Goal: Information Seeking & Learning: Find specific fact

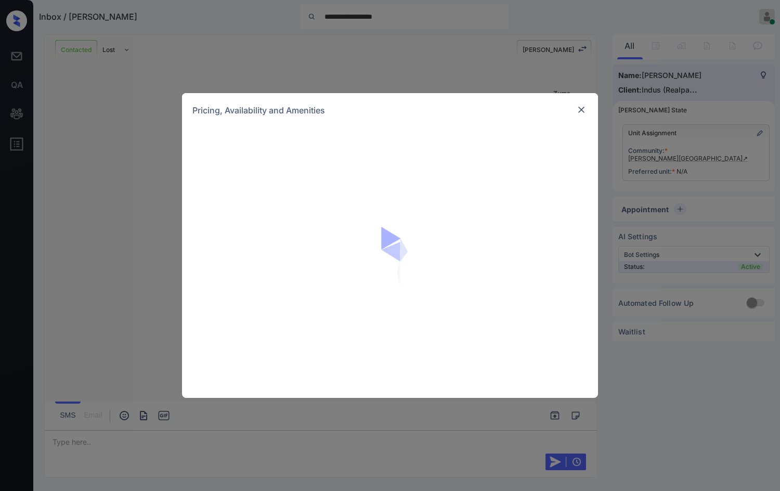
scroll to position [3020, 0]
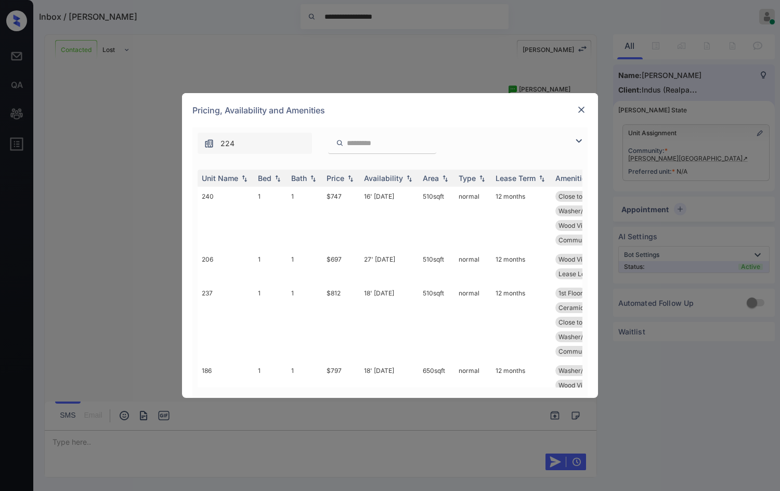
click at [581, 138] on img at bounding box center [579, 141] width 12 height 12
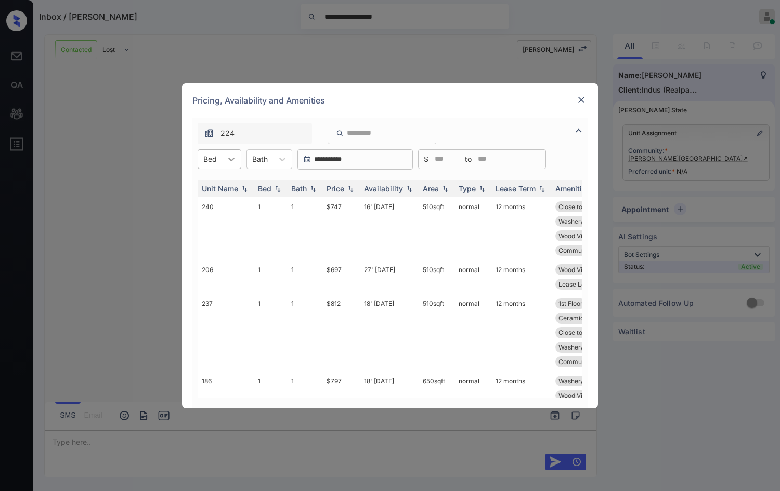
click at [232, 155] on icon at bounding box center [231, 159] width 10 height 10
click at [209, 189] on div "1" at bounding box center [220, 184] width 44 height 19
click at [357, 192] on th "Price" at bounding box center [341, 188] width 37 height 17
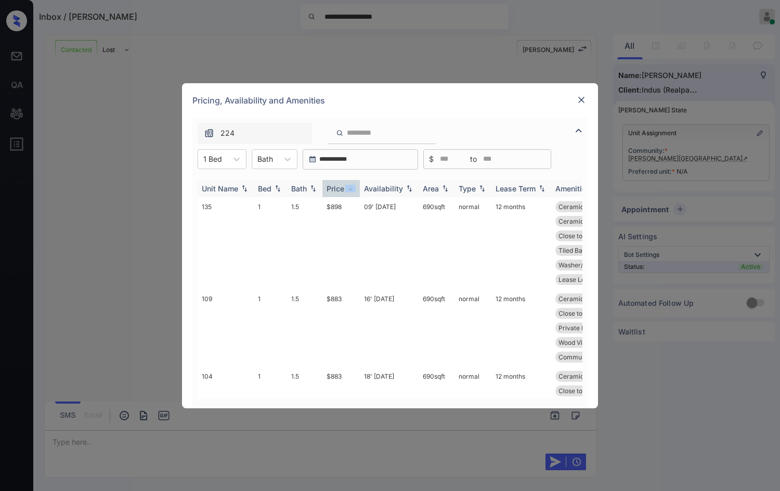
click at [357, 191] on th "Price" at bounding box center [341, 188] width 37 height 17
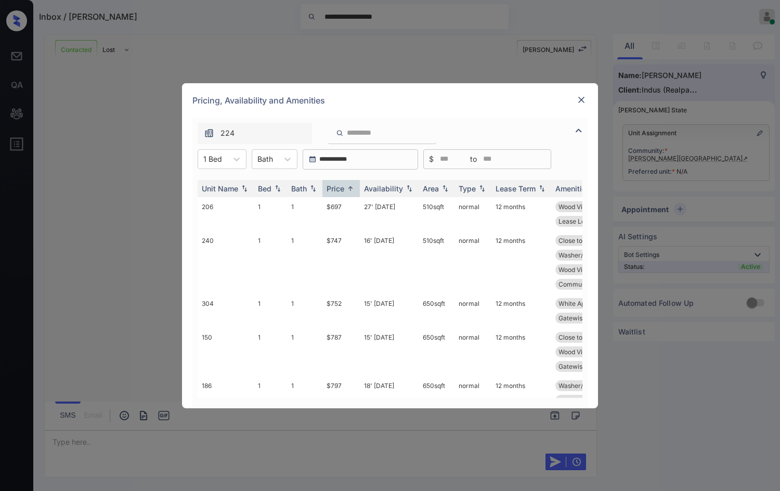
drag, startPoint x: 696, startPoint y: 166, endPoint x: 687, endPoint y: 162, distance: 10.0
click at [695, 165] on div "**********" at bounding box center [390, 245] width 780 height 491
click at [686, 151] on div "**********" at bounding box center [390, 245] width 780 height 491
click at [584, 100] on img at bounding box center [581, 100] width 10 height 10
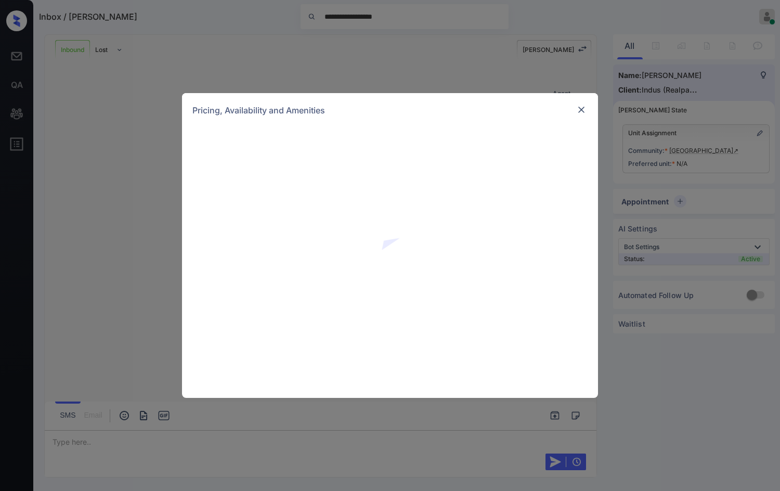
scroll to position [208, 0]
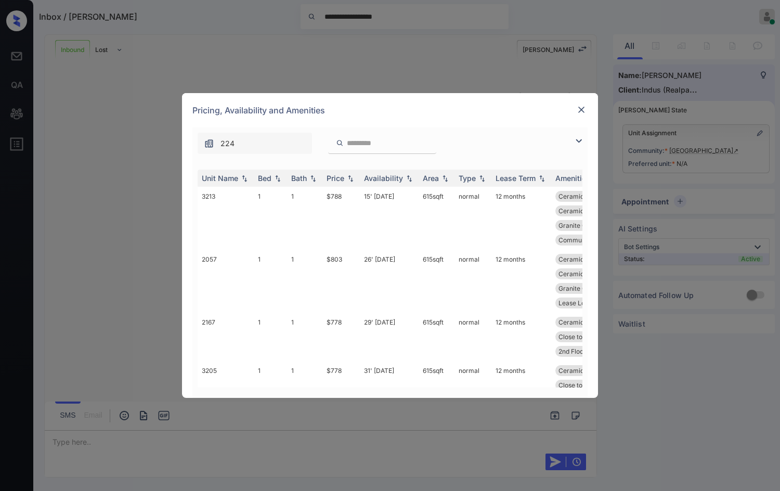
click at [577, 142] on img at bounding box center [579, 141] width 12 height 12
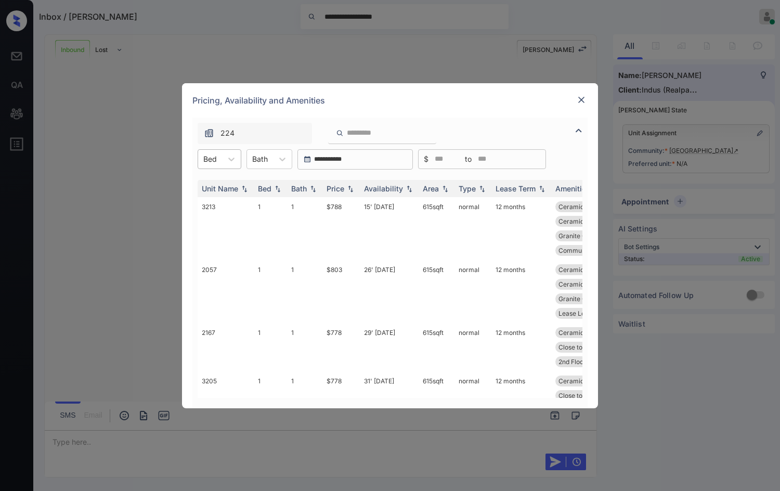
drag, startPoint x: 210, startPoint y: 159, endPoint x: 217, endPoint y: 169, distance: 11.6
click at [210, 160] on div at bounding box center [210, 158] width 14 height 11
click at [226, 191] on div "1" at bounding box center [220, 184] width 44 height 19
click at [351, 193] on th "Price" at bounding box center [341, 188] width 37 height 17
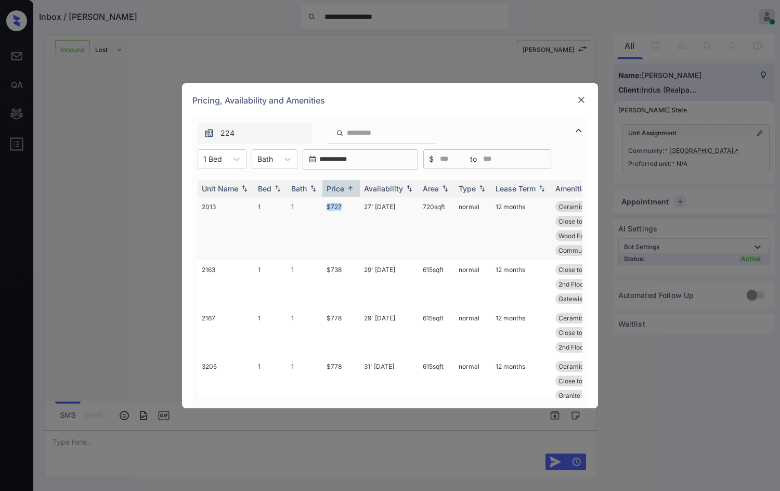
drag, startPoint x: 320, startPoint y: 211, endPoint x: 343, endPoint y: 211, distance: 23.4
click at [343, 211] on tr "2013 1 1 $727 27' Aug 25 720 sqft normal 12 months Ceramic Tile Di... Ceramic T…" at bounding box center [470, 228] width 544 height 63
copy tr "$727"
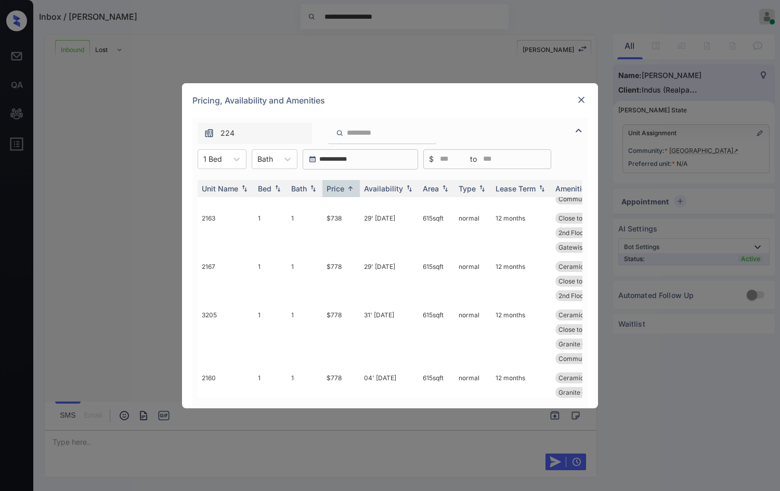
scroll to position [0, 0]
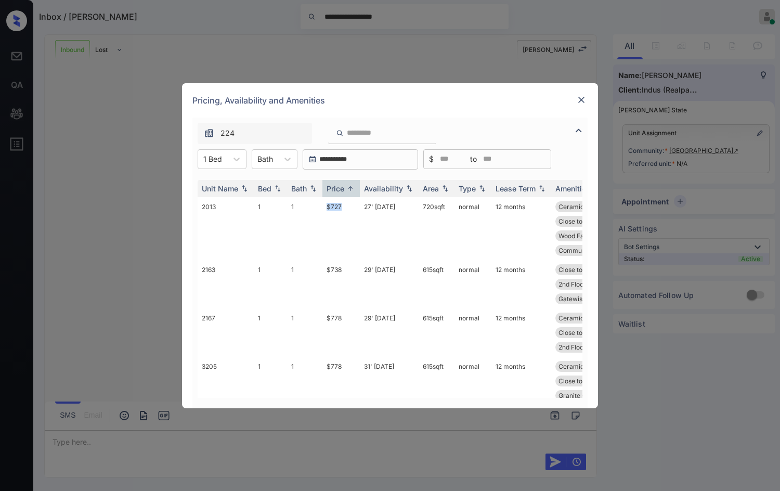
click at [581, 95] on img at bounding box center [581, 100] width 10 height 10
